Goal: Entertainment & Leisure: Browse casually

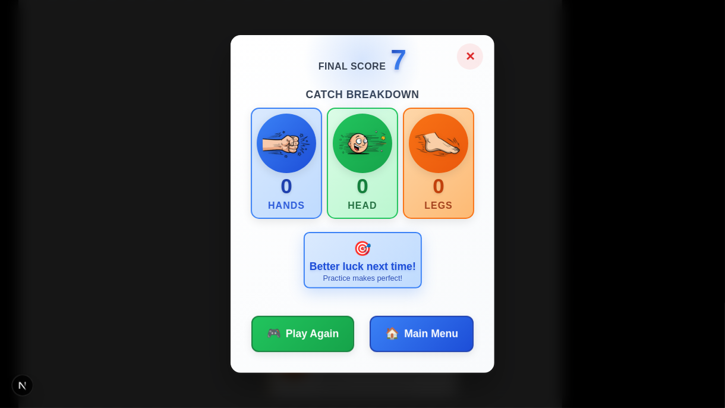
click at [467, 51] on button "✕" at bounding box center [470, 56] width 26 height 26
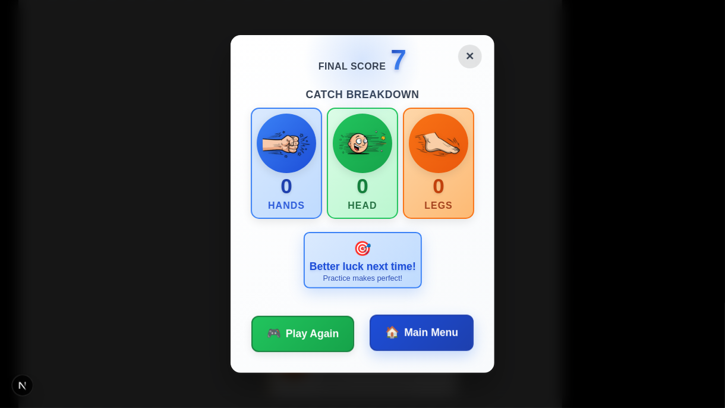
click at [402, 335] on button "🏠 Main Menu" at bounding box center [422, 332] width 104 height 36
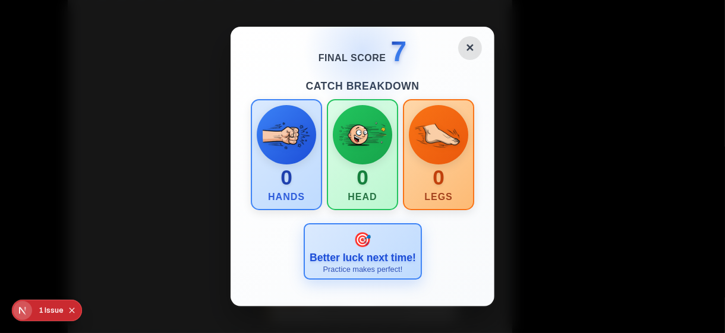
click at [48, 313] on div "Issue" at bounding box center [54, 310] width 19 height 21
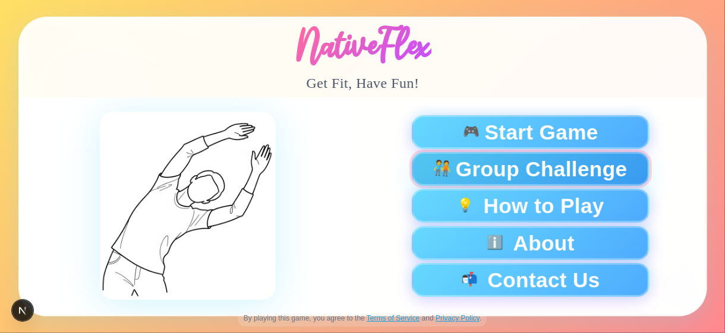
click at [567, 164] on span "Group Challenge" at bounding box center [541, 169] width 172 height 21
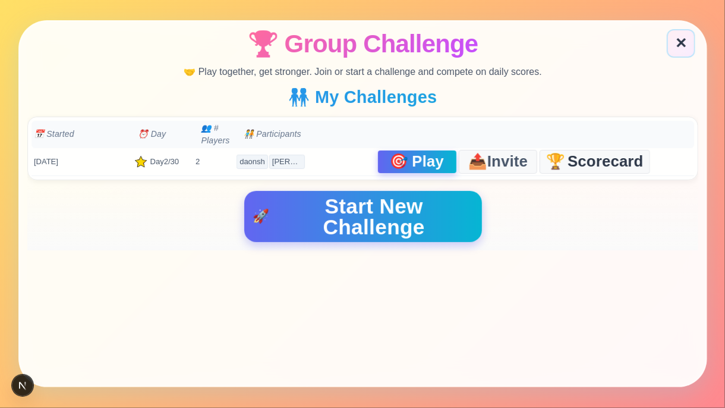
click at [403, 157] on span "🎯" at bounding box center [399, 162] width 20 height 16
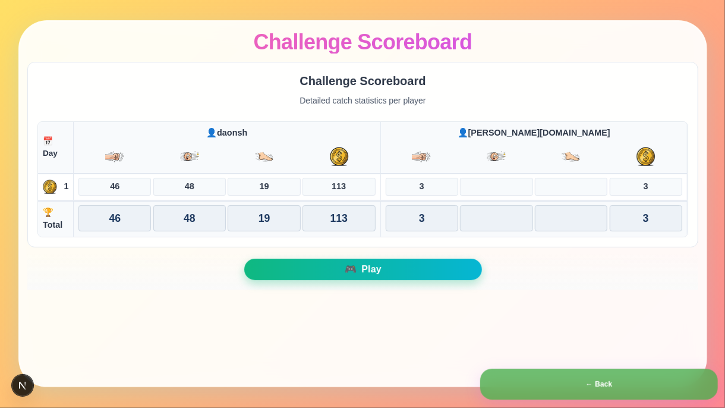
click at [312, 269] on button "🎮 Play" at bounding box center [363, 269] width 238 height 21
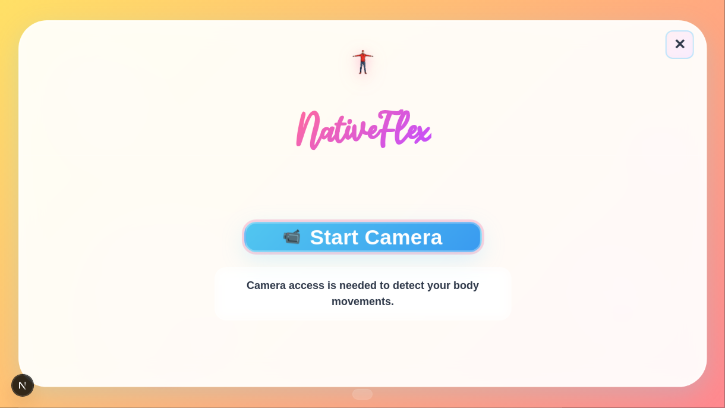
click at [368, 237] on button "📹 Start Camera" at bounding box center [363, 237] width 238 height 30
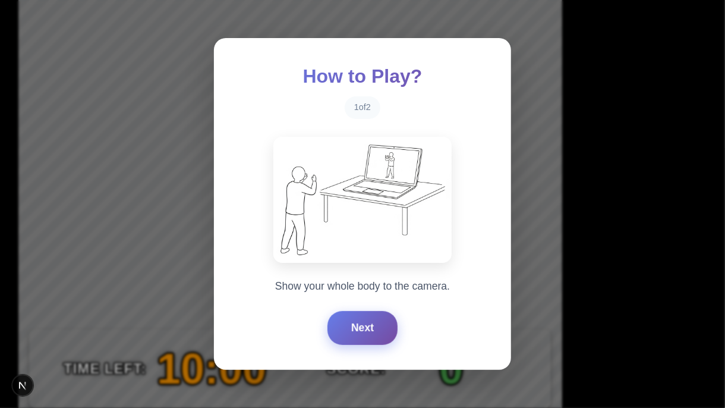
click at [371, 324] on button "Next" at bounding box center [362, 327] width 70 height 33
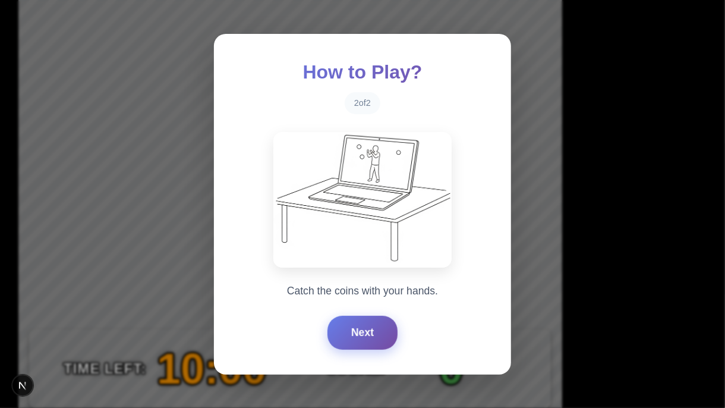
click at [370, 324] on button "Next" at bounding box center [362, 332] width 70 height 33
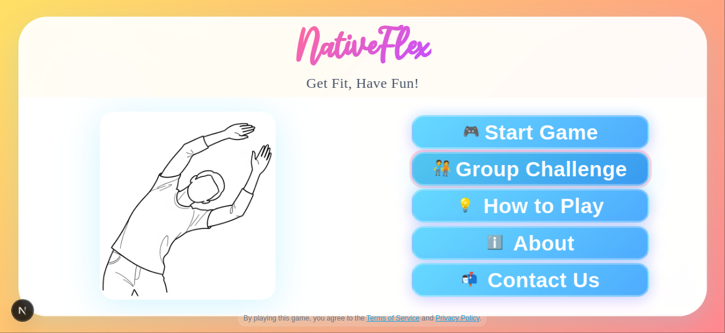
click at [507, 167] on span "Group Challenge" at bounding box center [541, 169] width 172 height 21
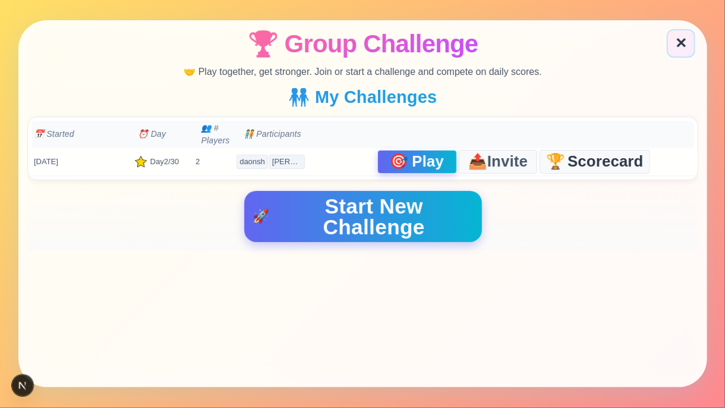
click at [392, 164] on span "🎯" at bounding box center [399, 162] width 20 height 16
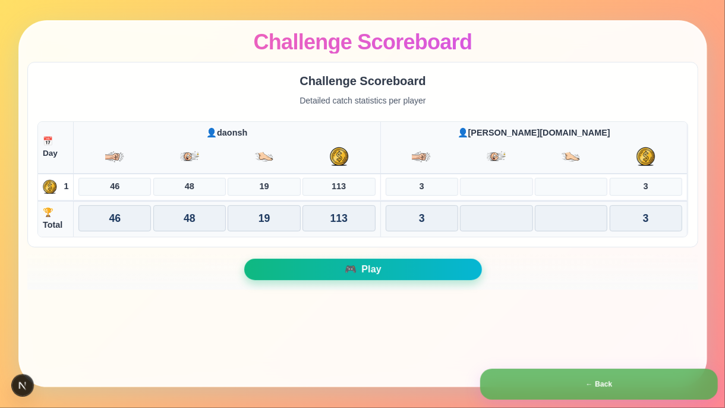
click at [358, 265] on button "🎮 Play" at bounding box center [363, 269] width 238 height 21
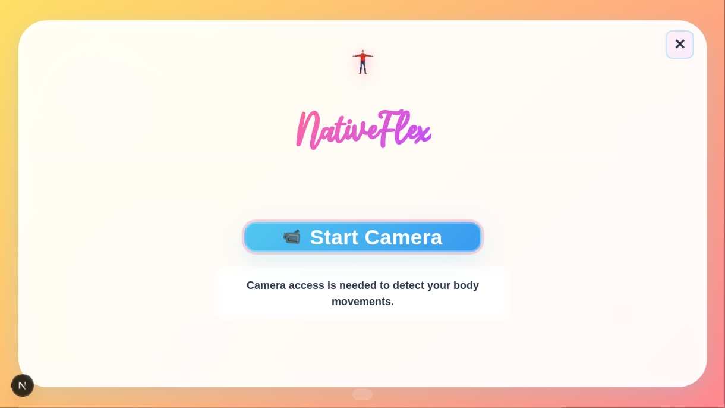
click at [347, 234] on button "📹 Start Camera" at bounding box center [363, 237] width 238 height 30
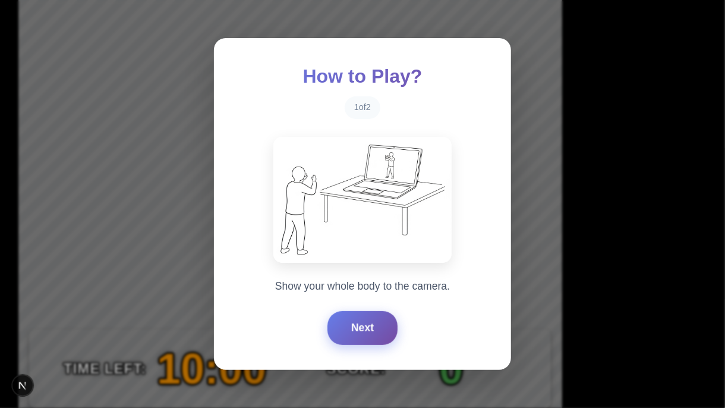
click at [358, 330] on button "Next" at bounding box center [362, 327] width 70 height 33
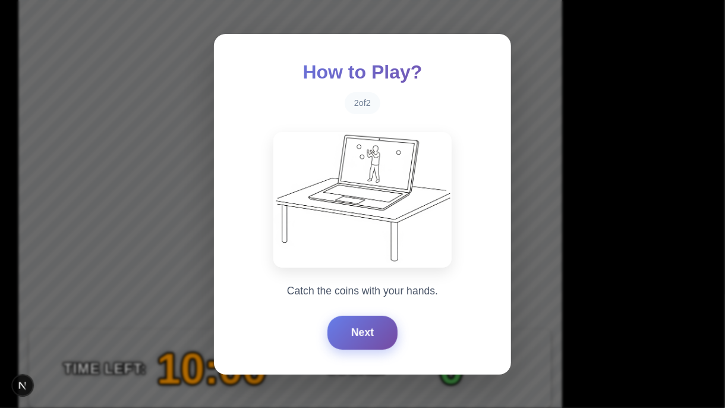
click at [358, 330] on button "Next" at bounding box center [362, 332] width 70 height 33
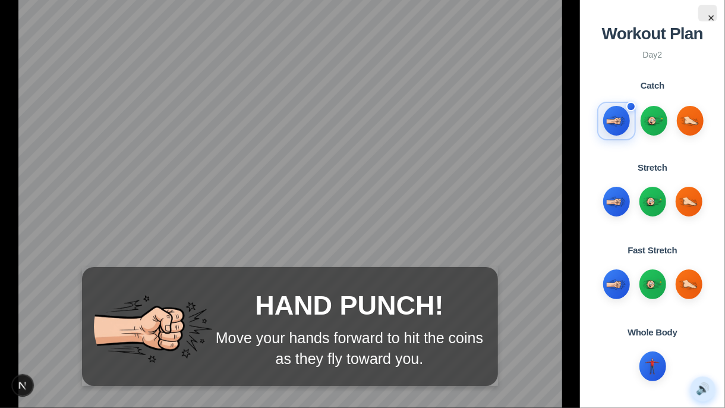
click at [705, 333] on button "🔊" at bounding box center [702, 388] width 25 height 25
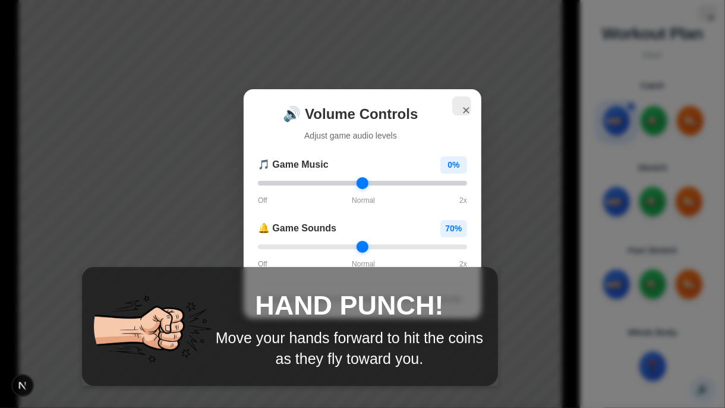
drag, startPoint x: 318, startPoint y: 181, endPoint x: 236, endPoint y: 186, distance: 81.6
type input "*"
click at [258, 185] on input "range" at bounding box center [362, 183] width 209 height 5
drag, startPoint x: 330, startPoint y: 242, endPoint x: 249, endPoint y: 245, distance: 81.5
type input "*"
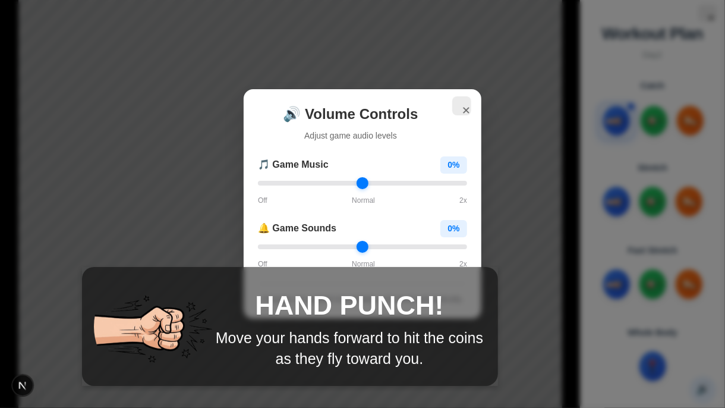
click at [258, 245] on input "range" at bounding box center [362, 246] width 209 height 5
click at [459, 106] on button "✕" at bounding box center [462, 106] width 20 height 20
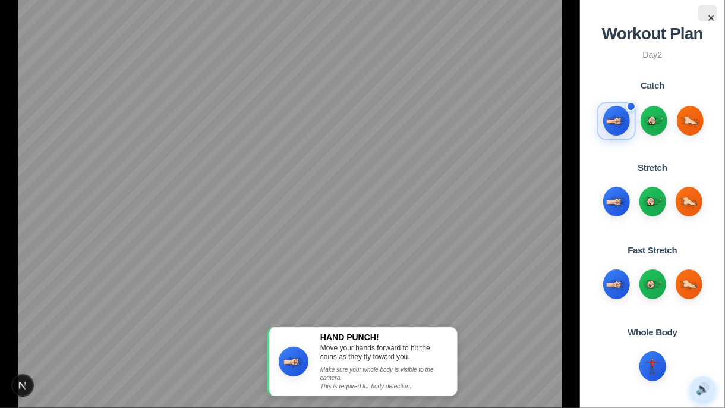
click at [705, 333] on button "🔊" at bounding box center [702, 388] width 25 height 25
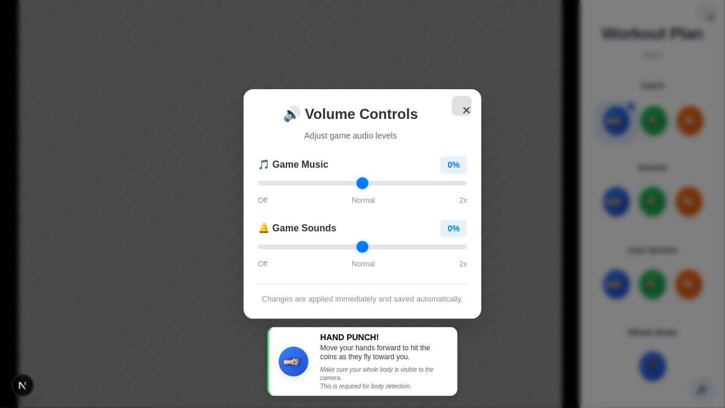
click at [462, 104] on button "✕" at bounding box center [462, 106] width 20 height 20
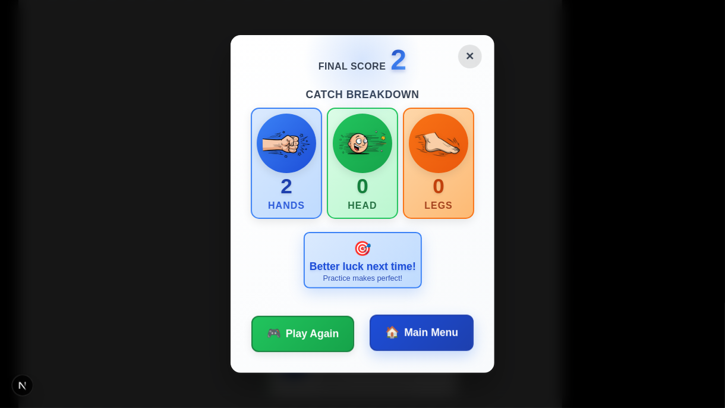
click at [405, 327] on span "Main Menu" at bounding box center [431, 331] width 54 height 15
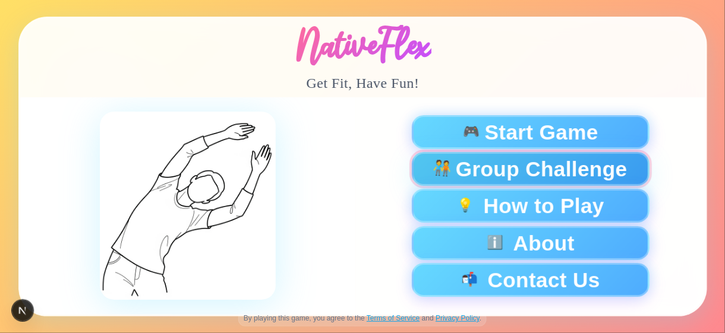
click at [482, 165] on span "Group Challenge" at bounding box center [541, 169] width 172 height 21
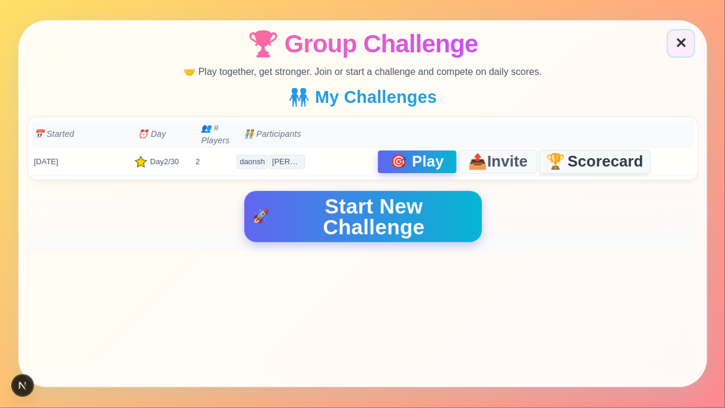
click at [591, 166] on span "Scorecard" at bounding box center [605, 161] width 76 height 15
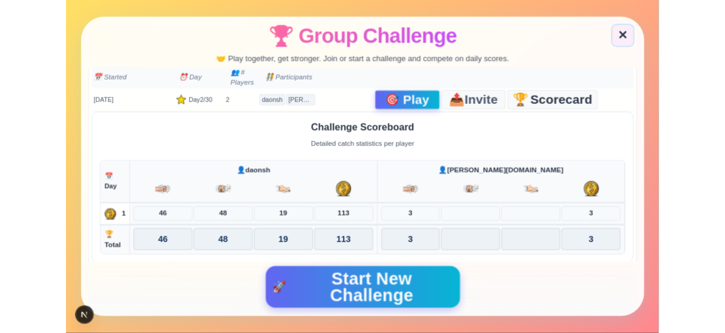
scroll to position [42, 0]
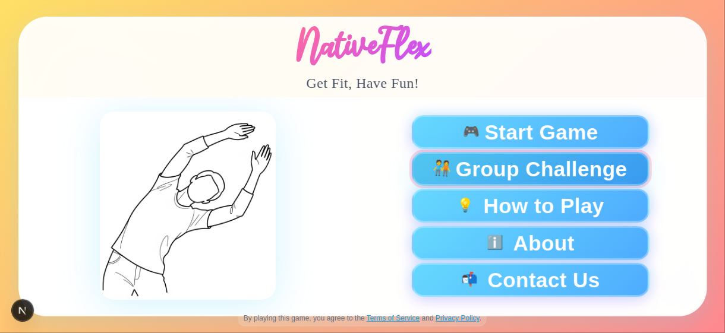
click at [541, 159] on span "Group Challenge" at bounding box center [541, 169] width 172 height 21
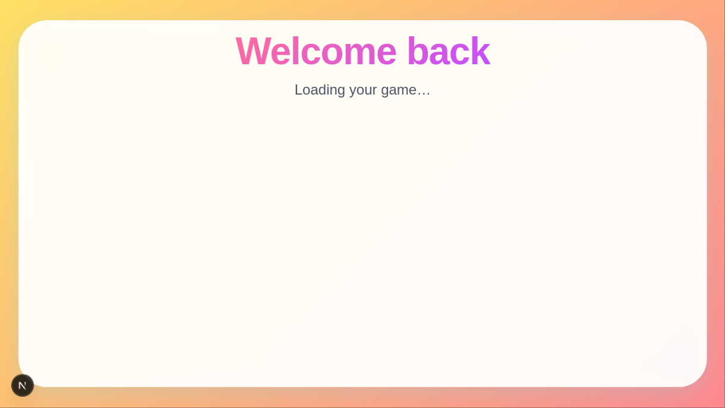
click at [325, 162] on div "Welcome back Loading your game…" at bounding box center [362, 203] width 689 height 367
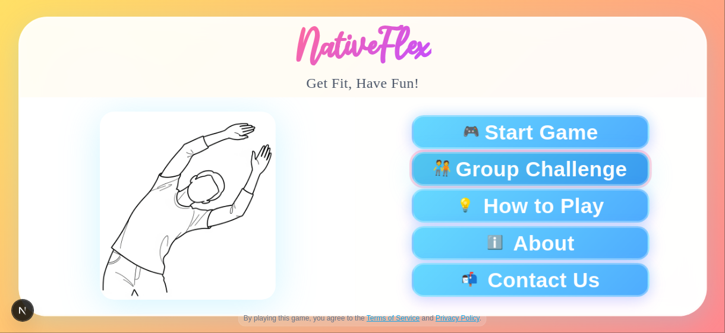
click at [487, 170] on span "Group Challenge" at bounding box center [541, 169] width 172 height 21
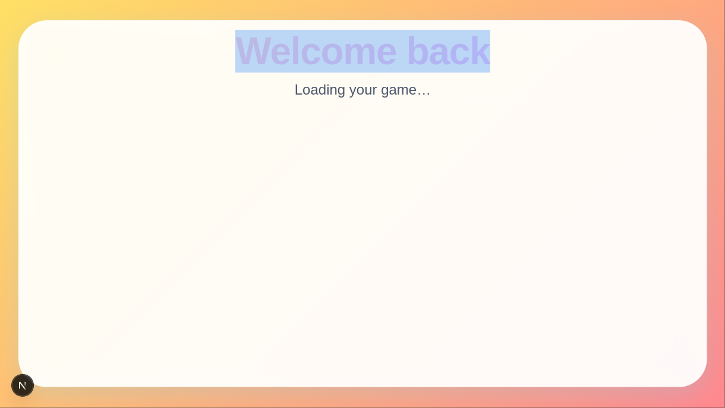
drag, startPoint x: 558, startPoint y: 129, endPoint x: 157, endPoint y: 37, distance: 411.5
click at [157, 37] on div "Welcome back Loading your game…" at bounding box center [362, 203] width 689 height 367
click at [174, 69] on div "Welcome back Loading your game…" at bounding box center [362, 63] width 685 height 82
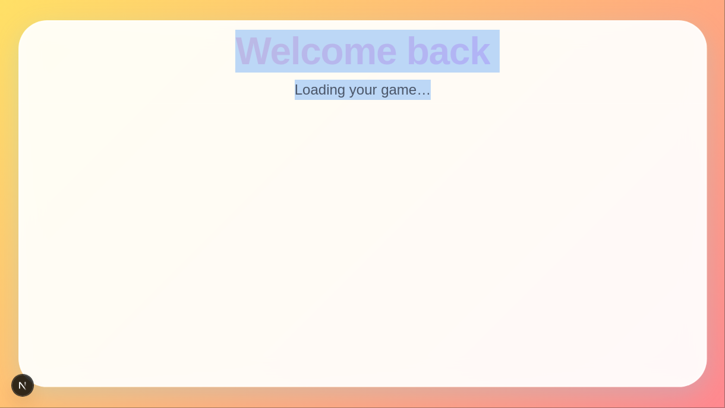
drag, startPoint x: 212, startPoint y: 49, endPoint x: 463, endPoint y: 130, distance: 264.8
click at [463, 130] on div "Welcome back Loading your game…" at bounding box center [362, 203] width 689 height 367
copy div "Welcome back Loading your game…"
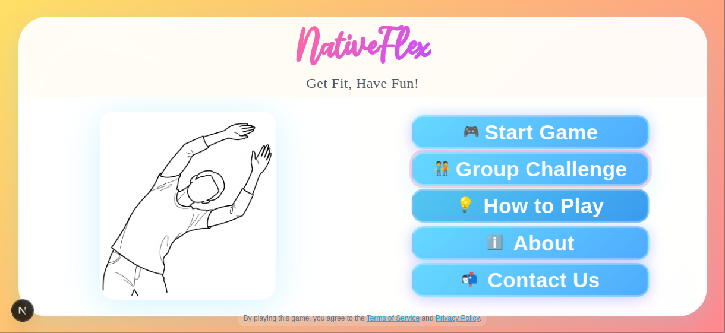
click at [603, 179] on span "Group Challenge" at bounding box center [541, 169] width 172 height 21
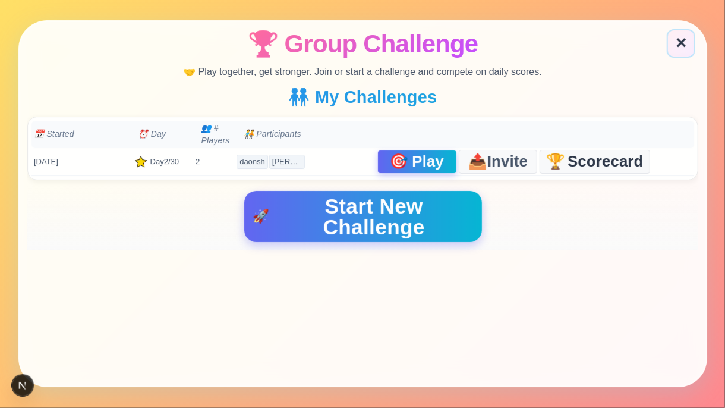
click at [434, 166] on span "Play" at bounding box center [428, 161] width 32 height 15
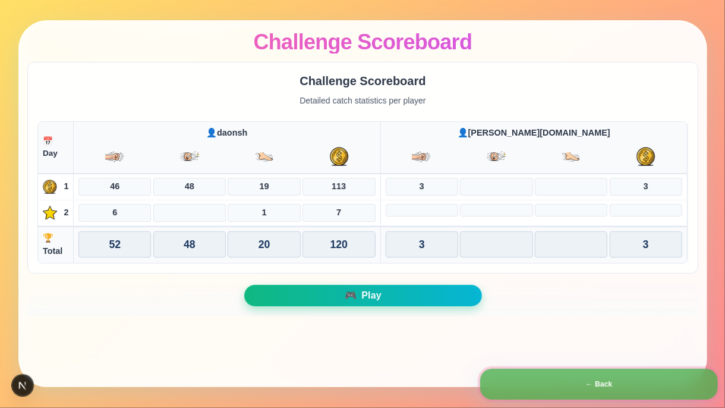
click at [588, 333] on button "← Back" at bounding box center [599, 383] width 238 height 31
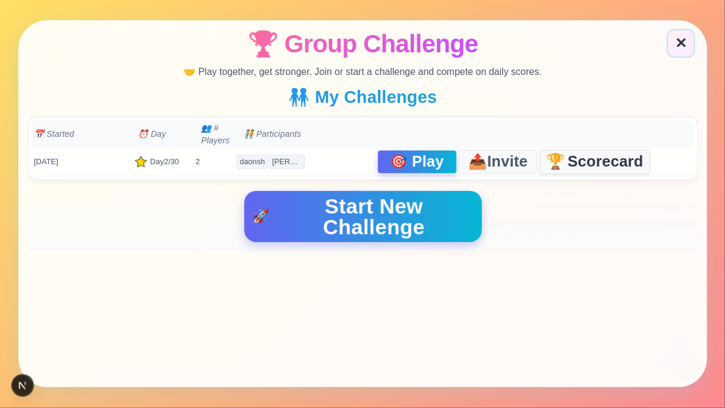
click at [576, 155] on span "Scorecard" at bounding box center [605, 161] width 76 height 15
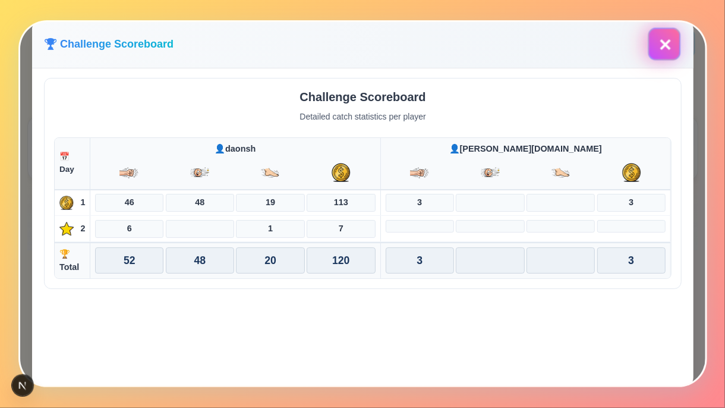
click at [666, 43] on button "✕" at bounding box center [664, 44] width 33 height 33
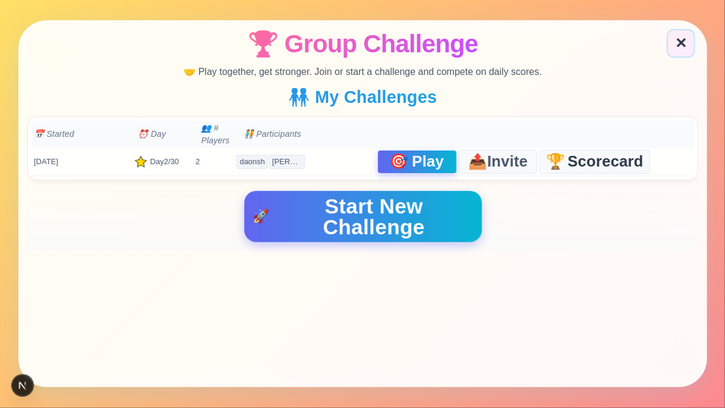
click at [412, 157] on span "Play" at bounding box center [428, 161] width 32 height 15
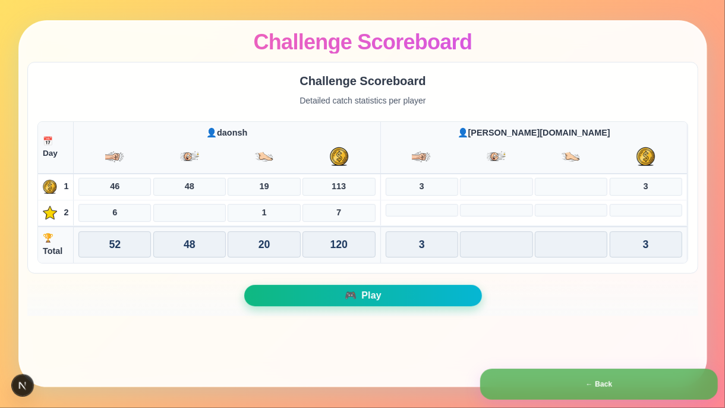
click at [545, 333] on div "Challenge Scoreboard Challenge Scoreboard Detailed catch statistics per player …" at bounding box center [362, 204] width 725 height 408
click at [545, 333] on button "← Back" at bounding box center [599, 383] width 238 height 31
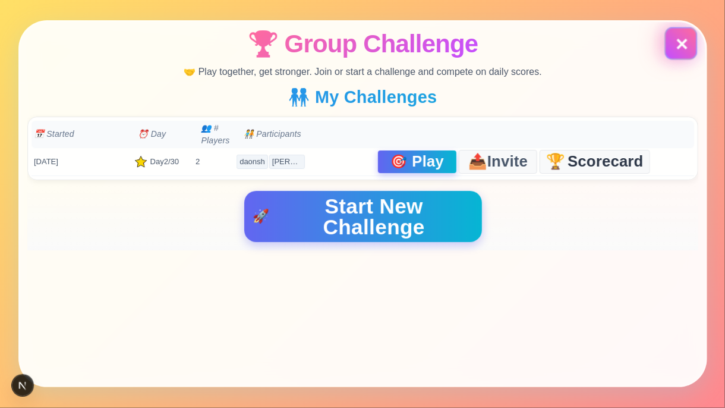
click at [686, 35] on button "✕" at bounding box center [680, 43] width 33 height 33
